Goal: Transaction & Acquisition: Purchase product/service

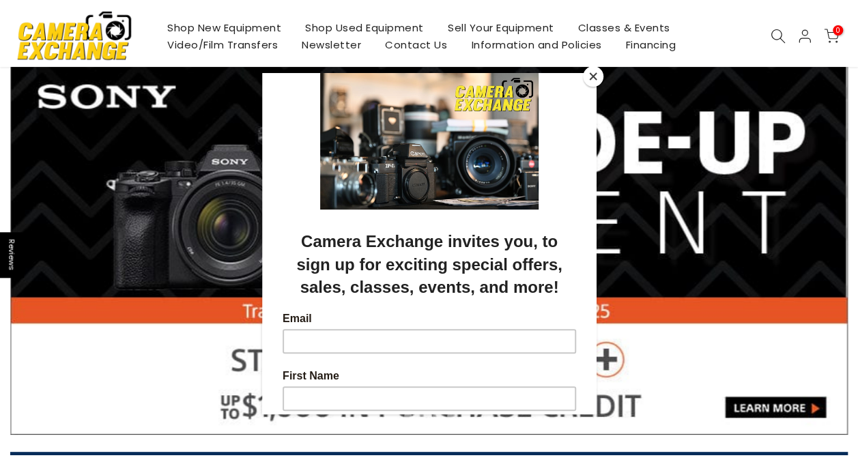
scroll to position [137, 0]
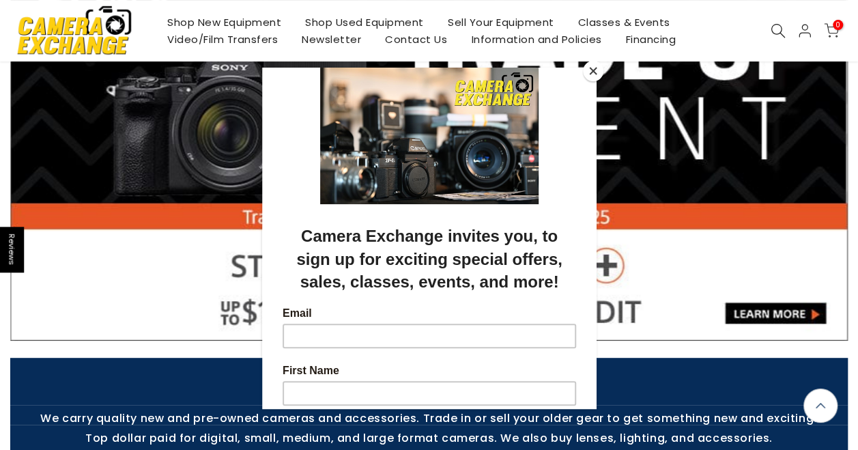
click at [591, 72] on button "Close" at bounding box center [593, 71] width 20 height 20
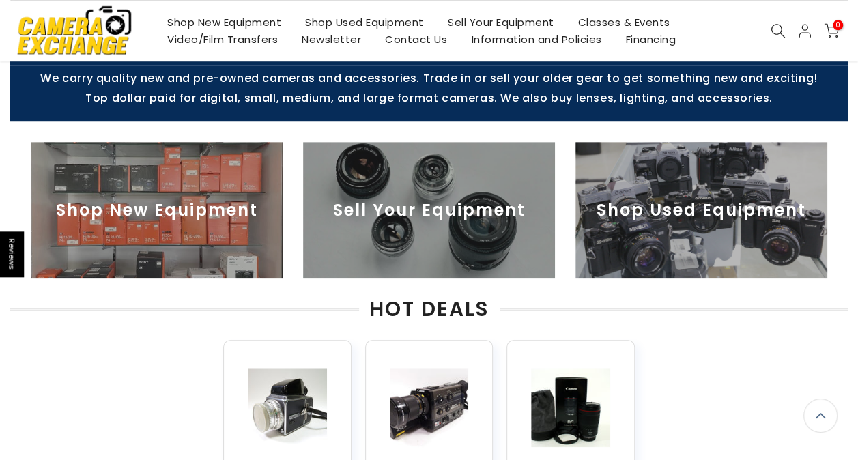
scroll to position [478, 0]
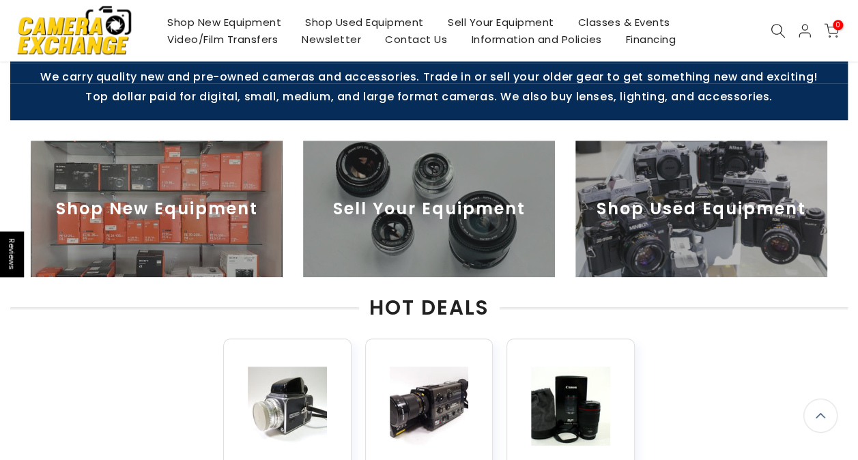
click at [676, 201] on img at bounding box center [701, 209] width 252 height 137
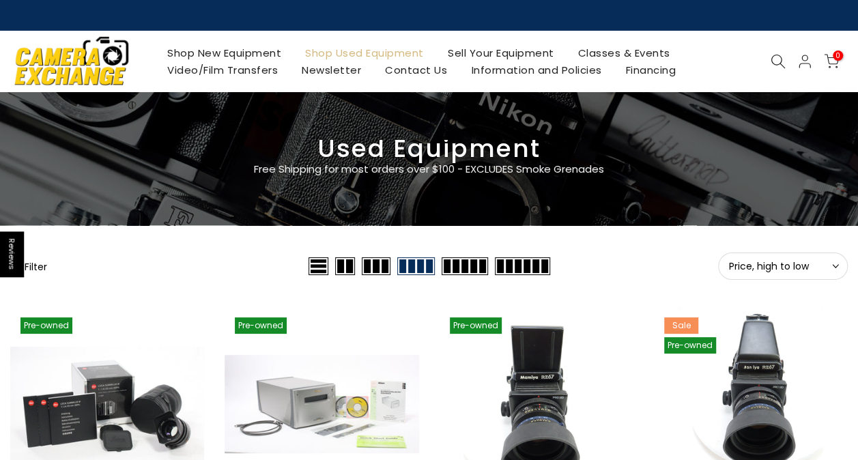
click at [826, 264] on span "Price, high to low" at bounding box center [783, 266] width 108 height 12
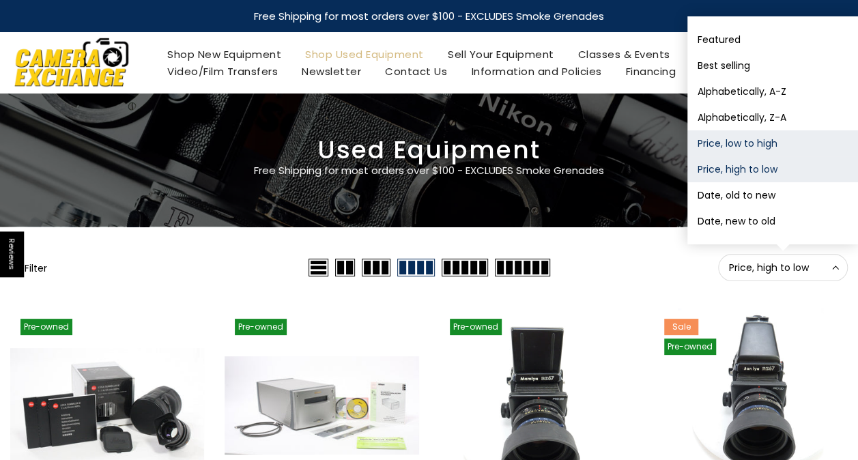
click at [756, 149] on button "Price, low to high" at bounding box center [772, 143] width 171 height 26
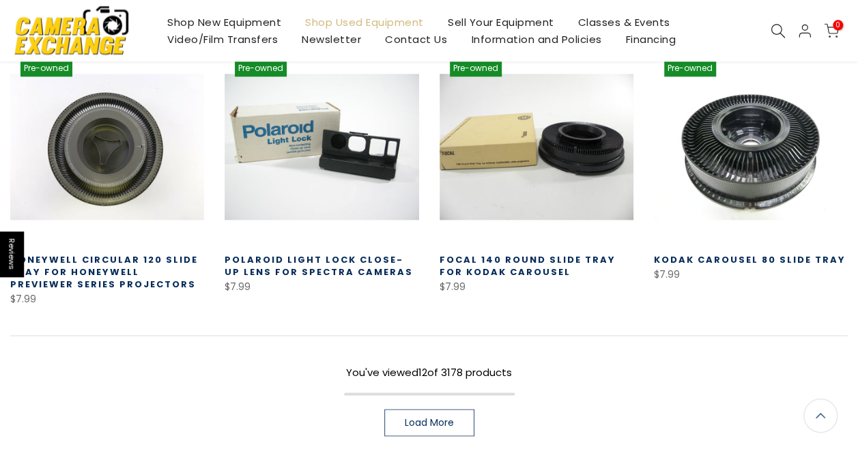
scroll to position [855, 0]
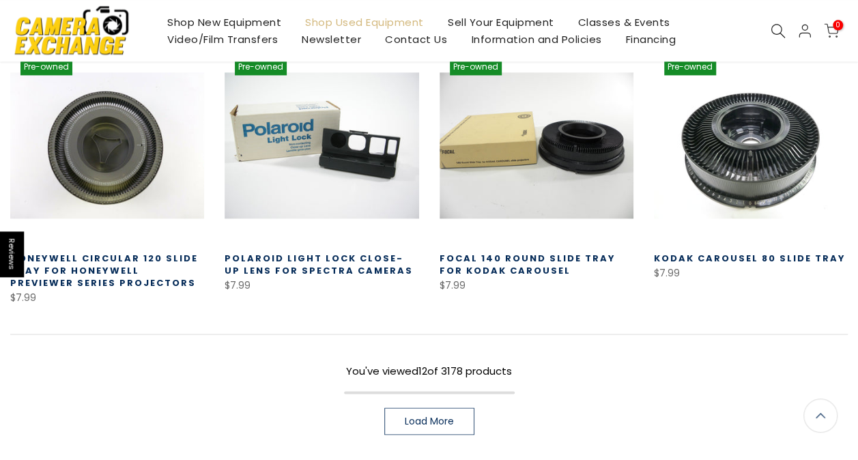
click at [448, 416] on span "Load More" at bounding box center [429, 421] width 49 height 10
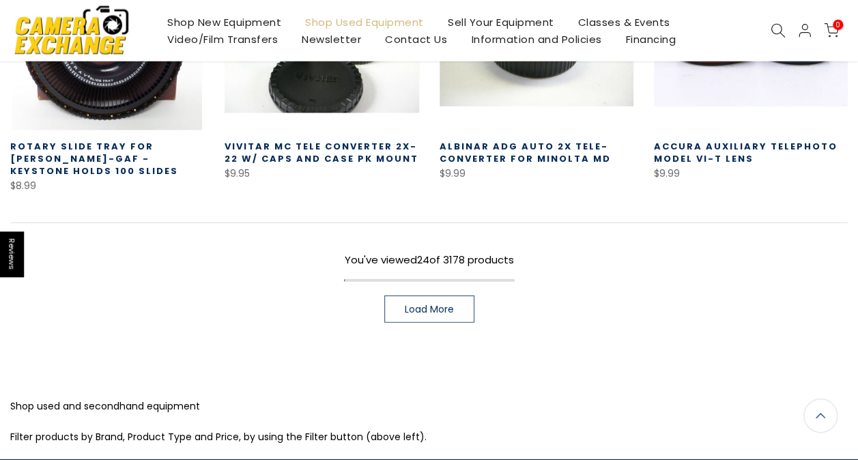
scroll to position [1839, 0]
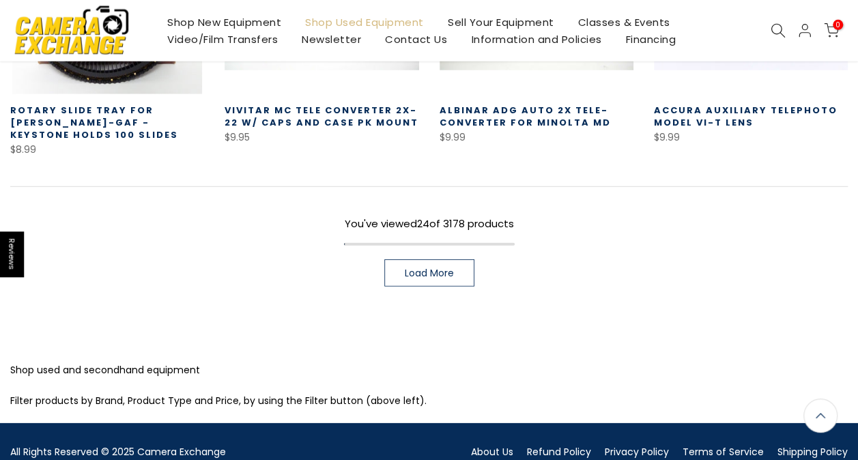
click at [405, 259] on link "Load More" at bounding box center [429, 272] width 90 height 27
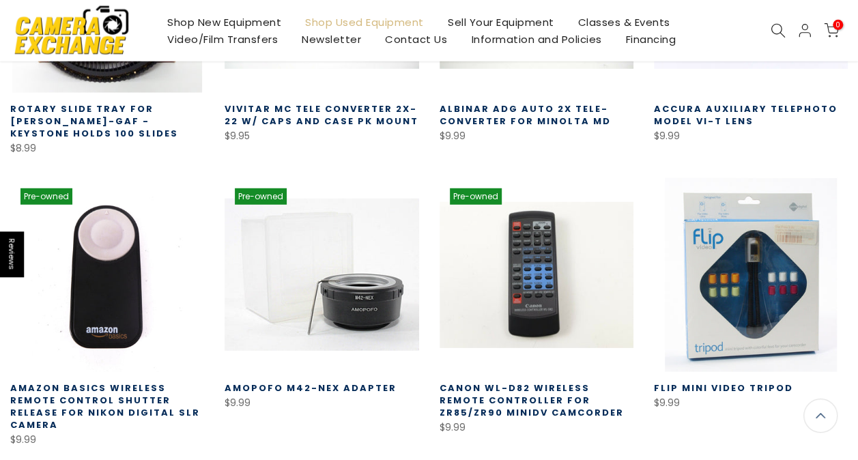
scroll to position [1838, 0]
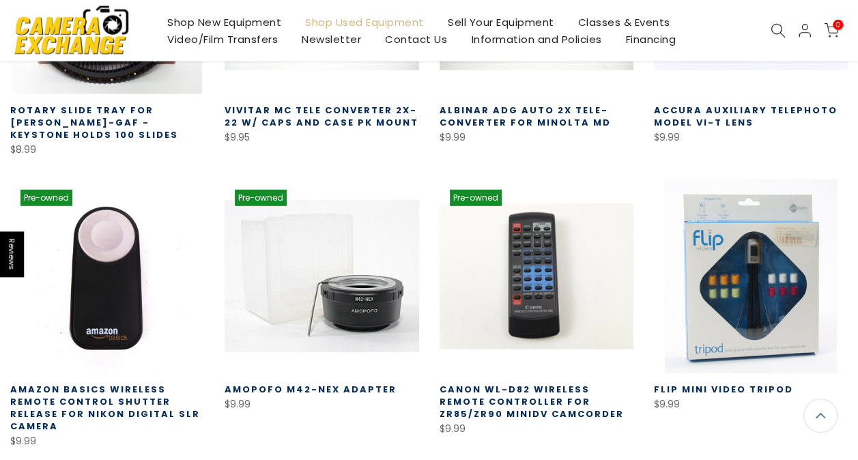
click at [776, 31] on icon at bounding box center [778, 30] width 15 height 15
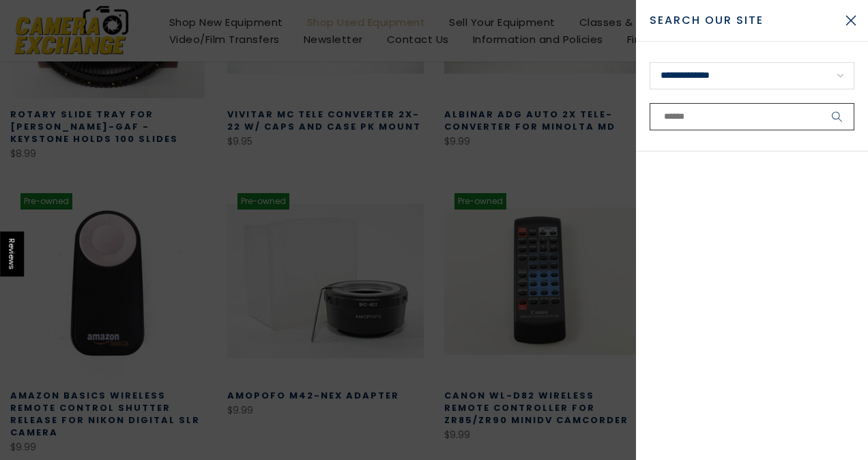
scroll to position [1852, 0]
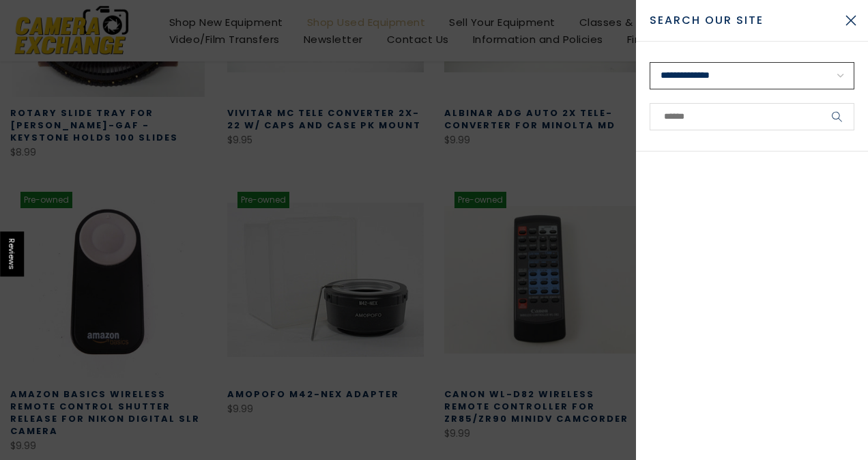
click at [729, 72] on select "**********" at bounding box center [752, 75] width 205 height 27
select select "**********"
click at [650, 62] on select "**********" at bounding box center [752, 75] width 205 height 27
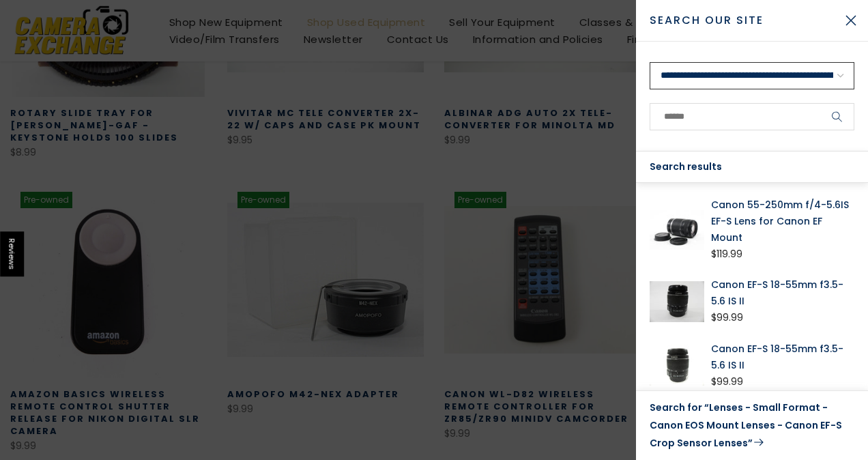
scroll to position [1850, 0]
click at [775, 218] on link "Canon 55-250mm f/4-5.6IS EF-S Lens for Canon EF Mount" at bounding box center [782, 221] width 143 height 49
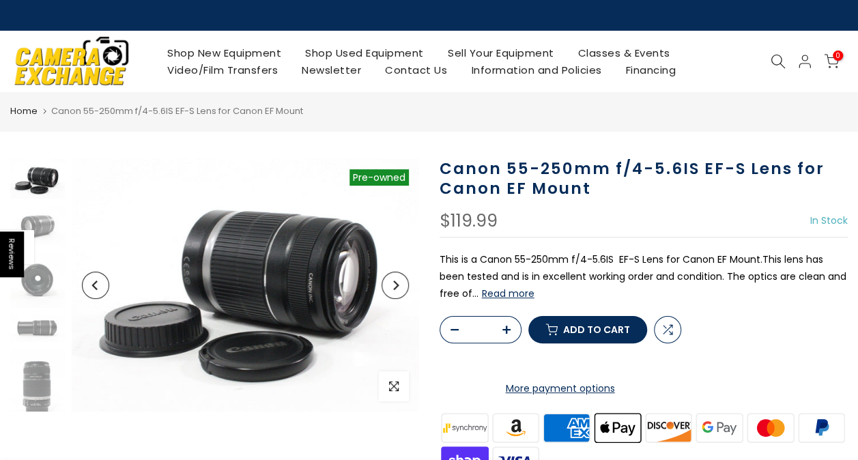
click at [491, 292] on button "Read more" at bounding box center [508, 293] width 53 height 12
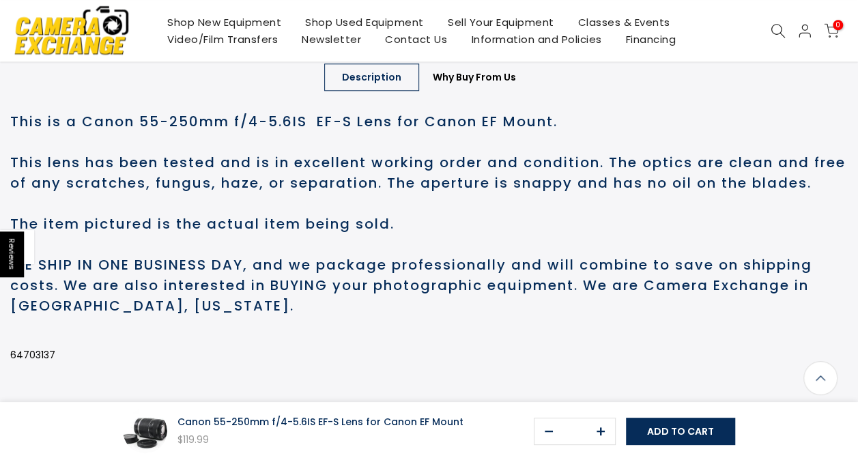
scroll to position [701, 0]
